Goal: Task Accomplishment & Management: Use online tool/utility

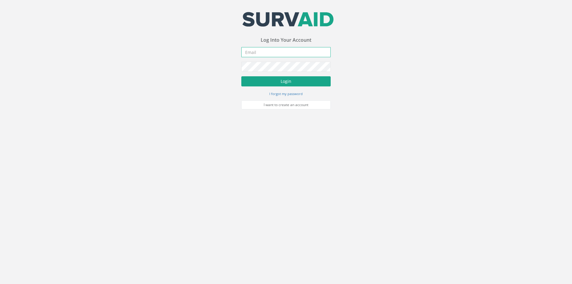
type input "[PERSON_NAME][EMAIL_ADDRESS][PERSON_NAME][DOMAIN_NAME]"
click at [269, 82] on button "Login" at bounding box center [285, 81] width 89 height 10
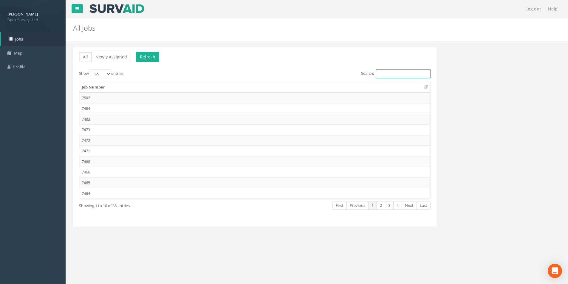
click at [404, 74] on input "Search:" at bounding box center [403, 73] width 55 height 9
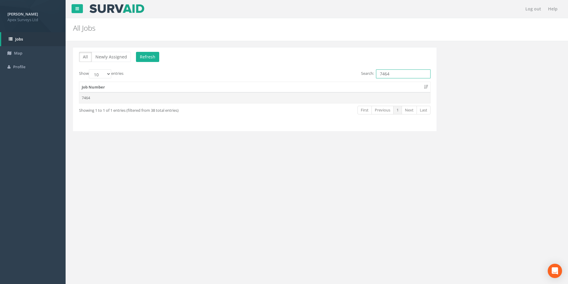
type input "7464"
click at [146, 96] on td "7464" at bounding box center [254, 97] width 351 height 11
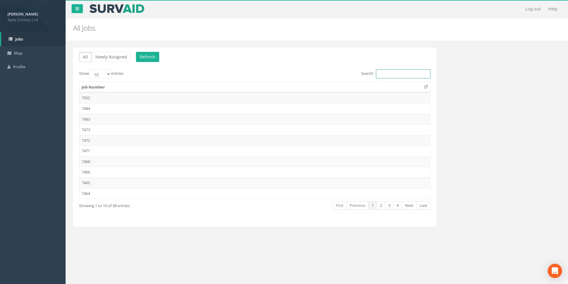
click at [384, 71] on input "Search:" at bounding box center [403, 73] width 55 height 9
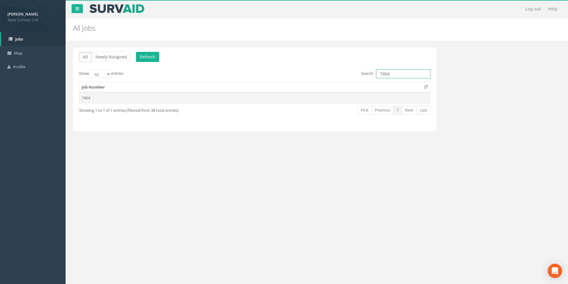
type input "7464"
click at [248, 98] on td "7464" at bounding box center [254, 97] width 351 height 11
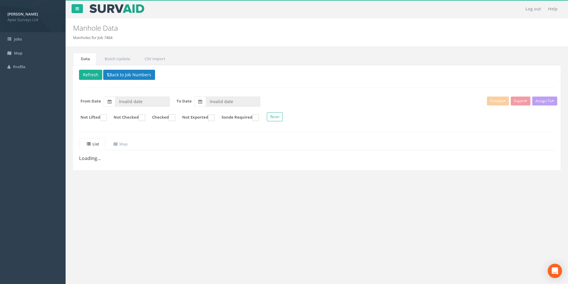
type input "[DATE]"
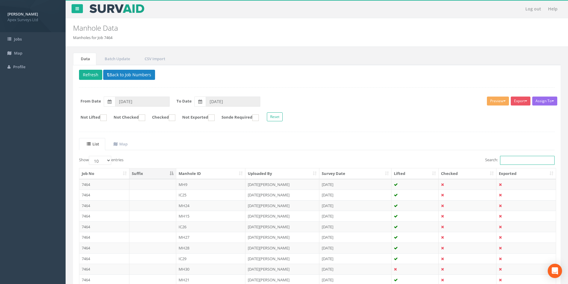
click at [512, 161] on input "Search:" at bounding box center [527, 160] width 55 height 9
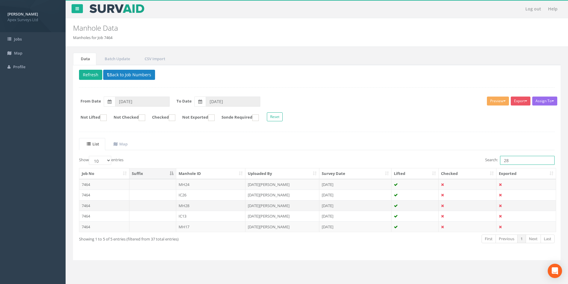
type input "28"
click at [212, 207] on td "MH28" at bounding box center [210, 205] width 69 height 11
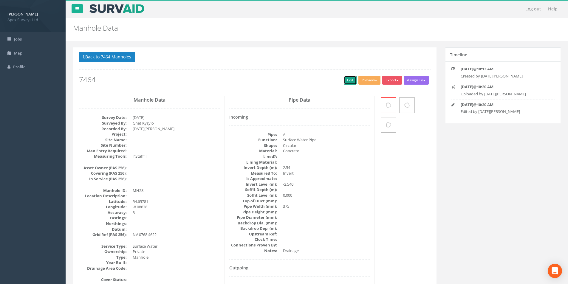
click at [348, 85] on link "Edit" at bounding box center [350, 80] width 13 height 9
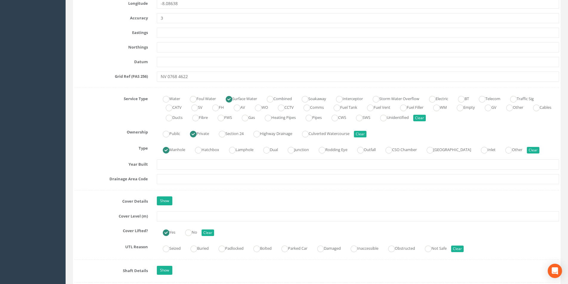
scroll to position [417, 0]
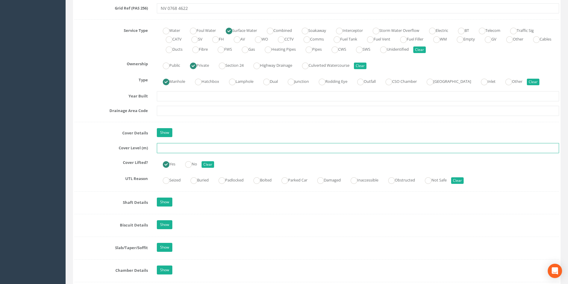
click at [200, 147] on input "text" at bounding box center [358, 148] width 402 height 10
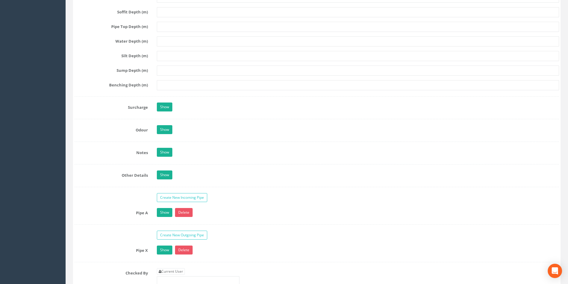
scroll to position [864, 0]
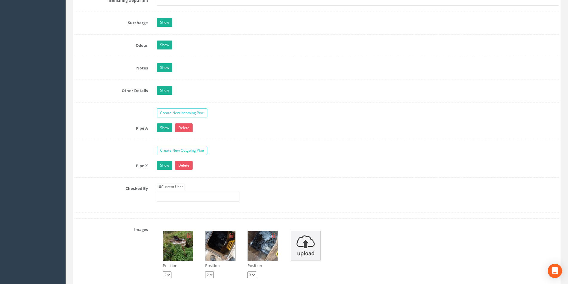
type input "20.78"
click at [175, 190] on div "Current User" at bounding box center [198, 193] width 83 height 18
click at [178, 186] on link "Current User" at bounding box center [171, 187] width 28 height 7
type input "[PERSON_NAME]"
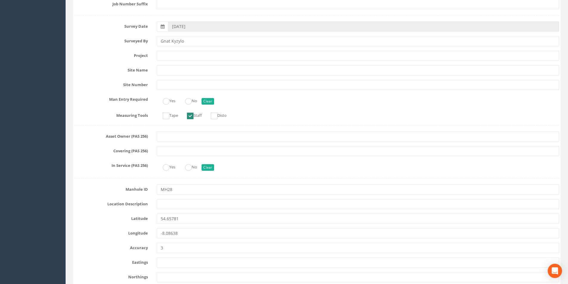
scroll to position [0, 0]
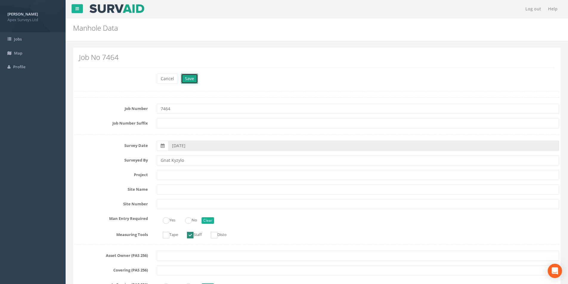
click at [188, 82] on button "Save" at bounding box center [189, 79] width 17 height 10
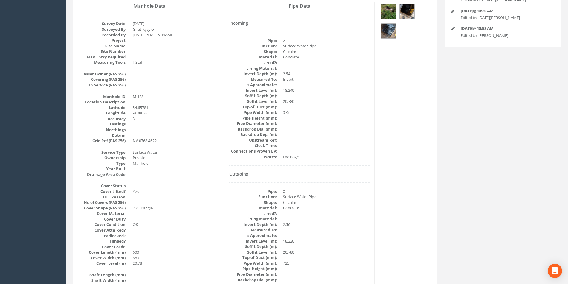
scroll to position [9, 0]
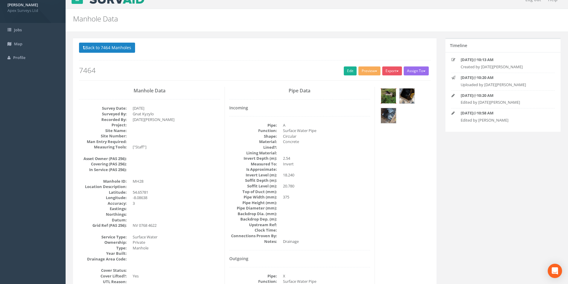
click at [387, 94] on img at bounding box center [388, 96] width 15 height 15
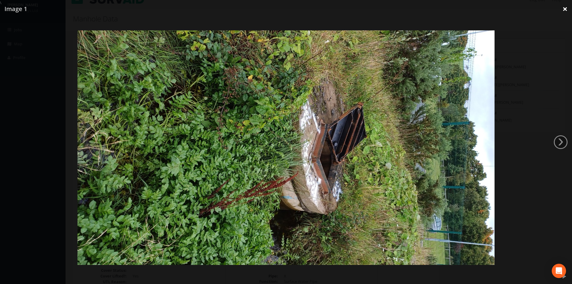
click at [563, 10] on link "×" at bounding box center [565, 9] width 14 height 18
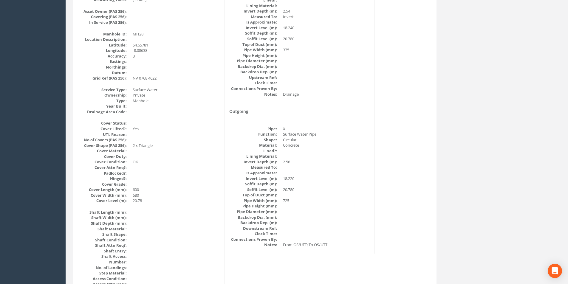
scroll to position [158, 0]
